Goal: Check status: Check status

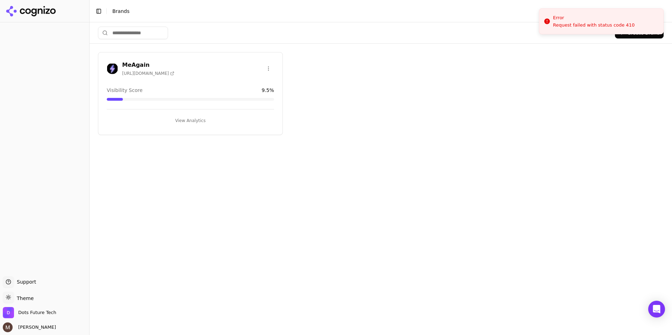
click at [128, 65] on h3 "MeAgain" at bounding box center [148, 65] width 52 height 8
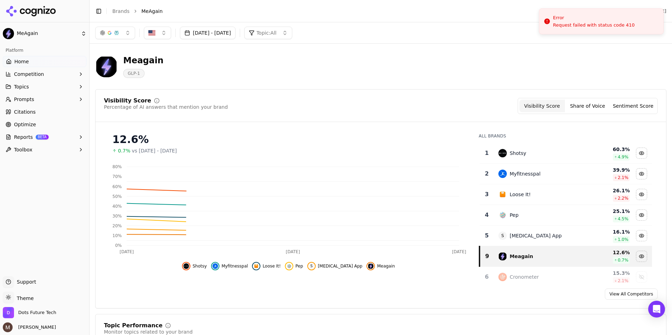
click at [236, 28] on button "[DATE] - [DATE]" at bounding box center [208, 33] width 56 height 13
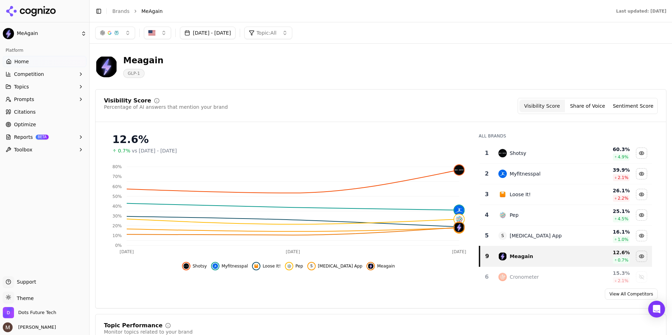
click at [236, 29] on button "[DATE] - [DATE]" at bounding box center [208, 33] width 56 height 13
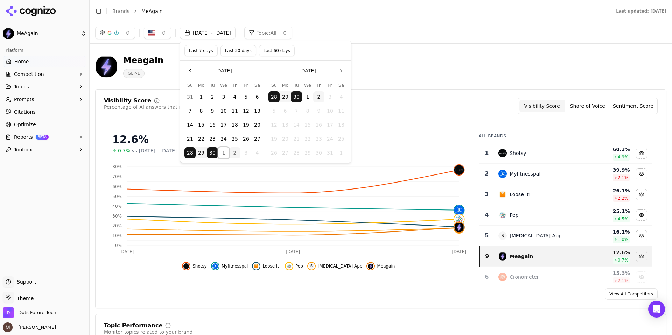
click at [224, 151] on button "1" at bounding box center [223, 152] width 11 height 11
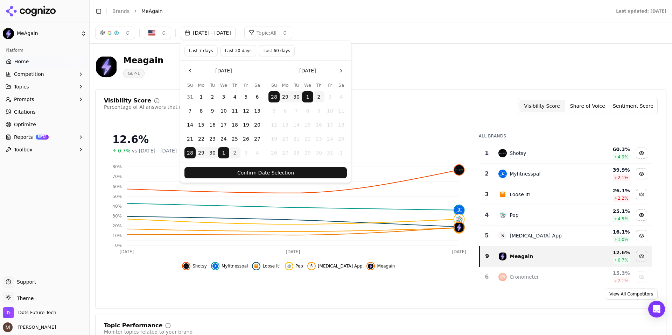
click at [282, 174] on button "Confirm Date Selection" at bounding box center [265, 172] width 162 height 11
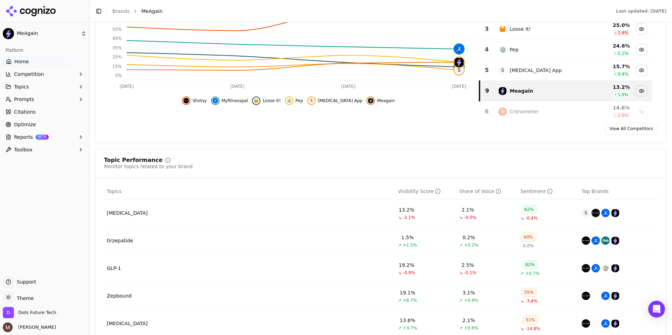
scroll to position [168, 0]
